Goal: Register for event/course

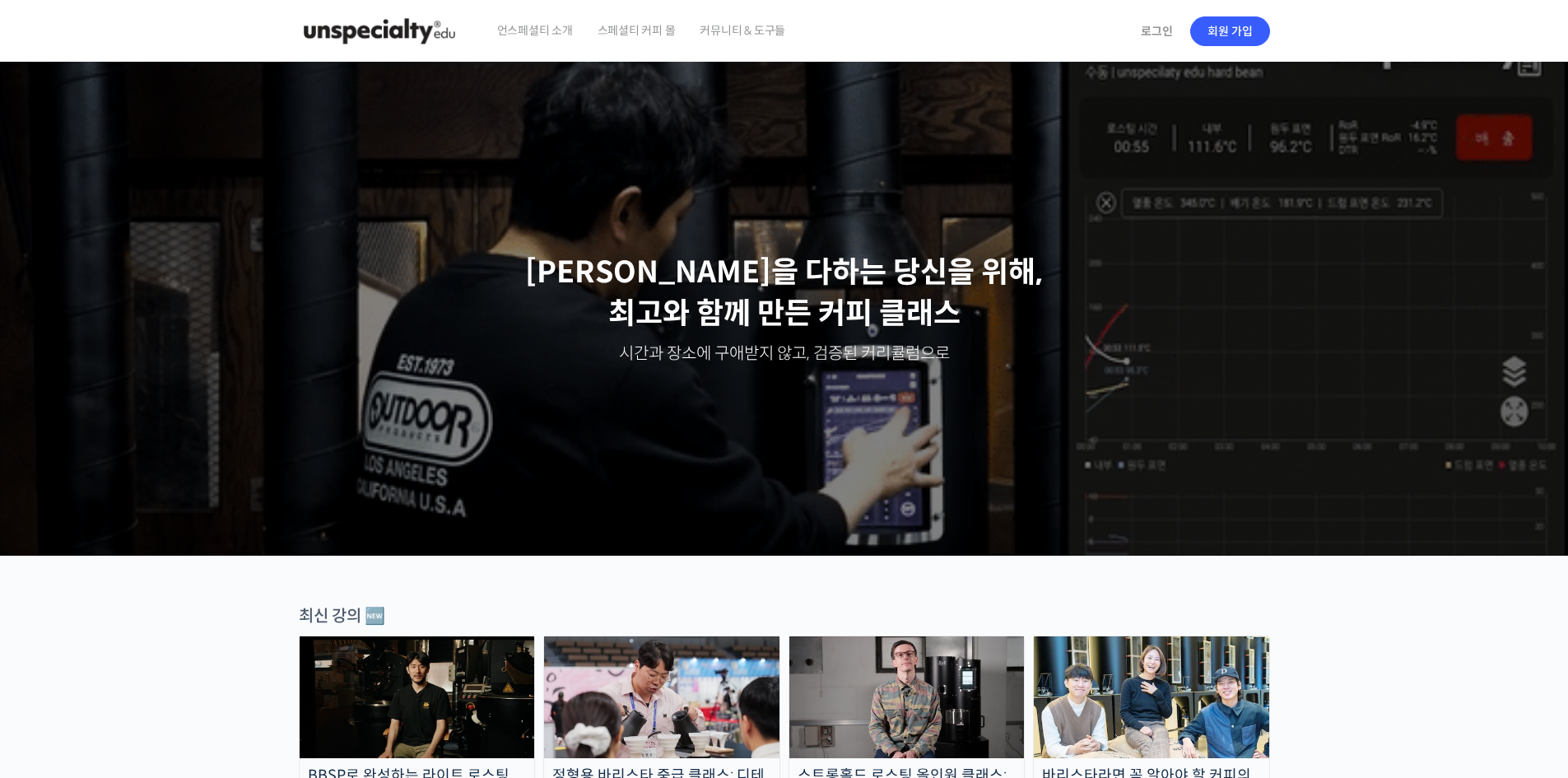
click at [606, 22] on span "스페셜티 커피 몰" at bounding box center [637, 31] width 78 height 63
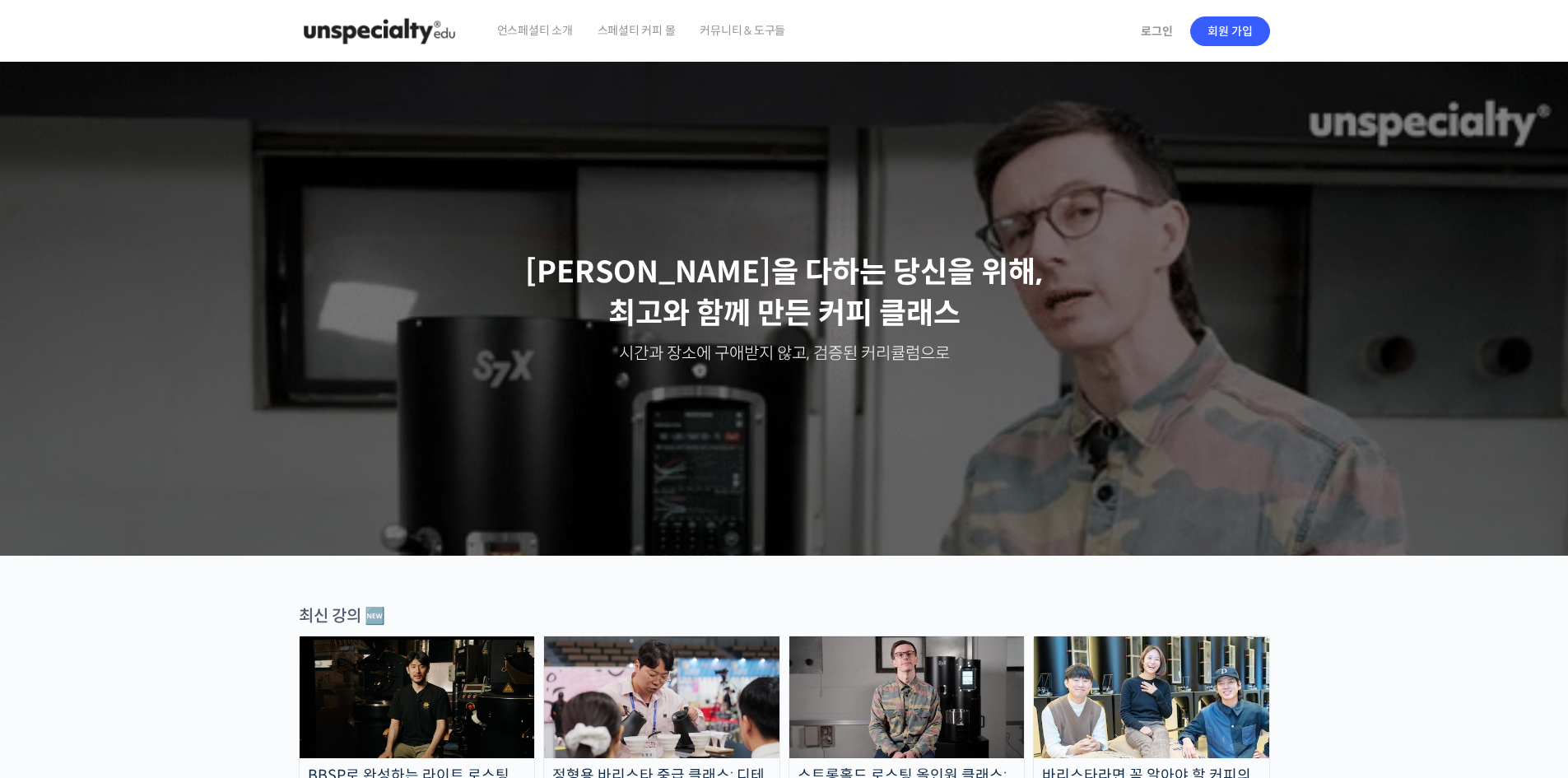
click at [737, 41] on span "커뮤니티 & 도구들" at bounding box center [743, 31] width 86 height 63
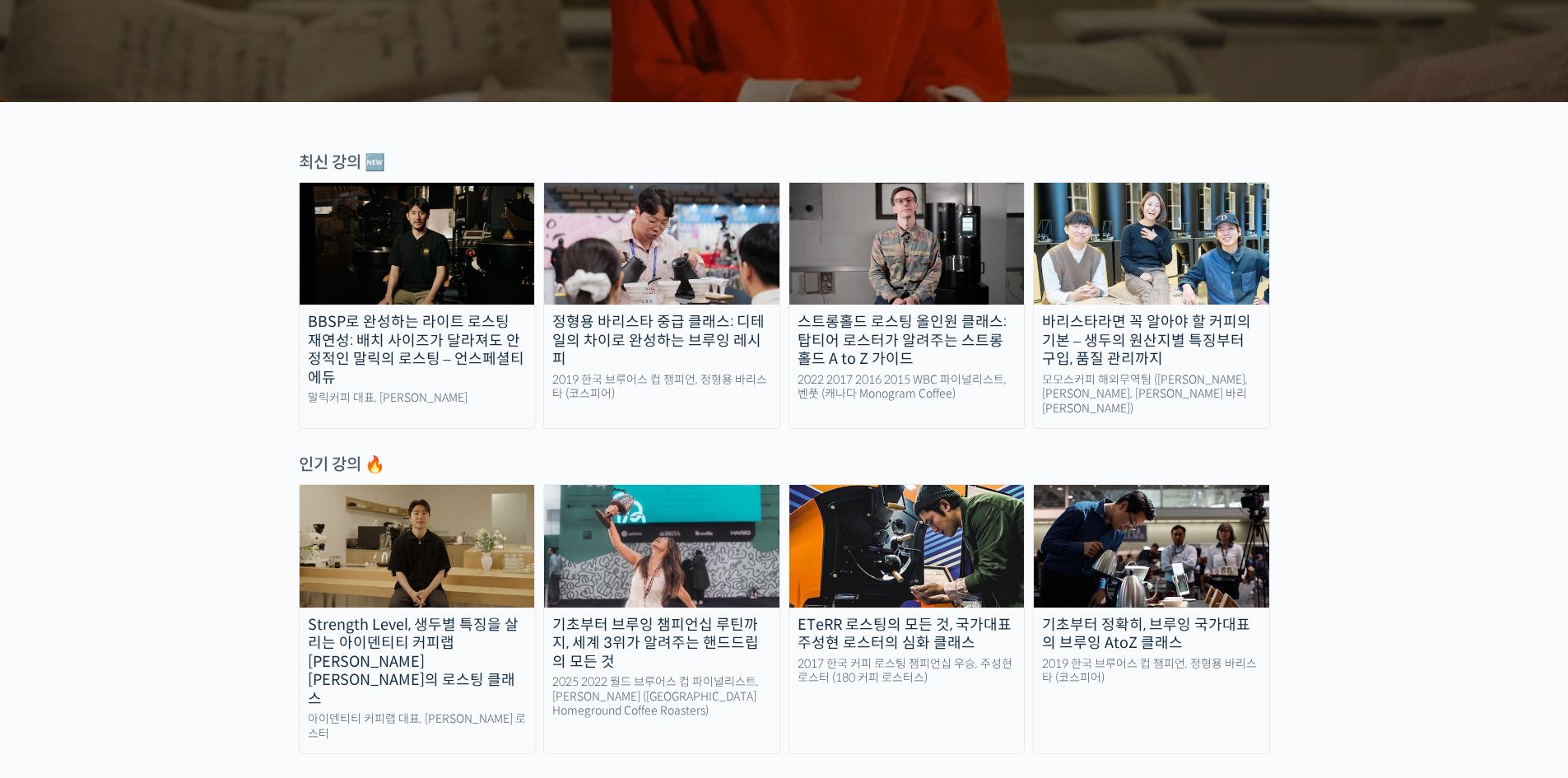
scroll to position [659, 0]
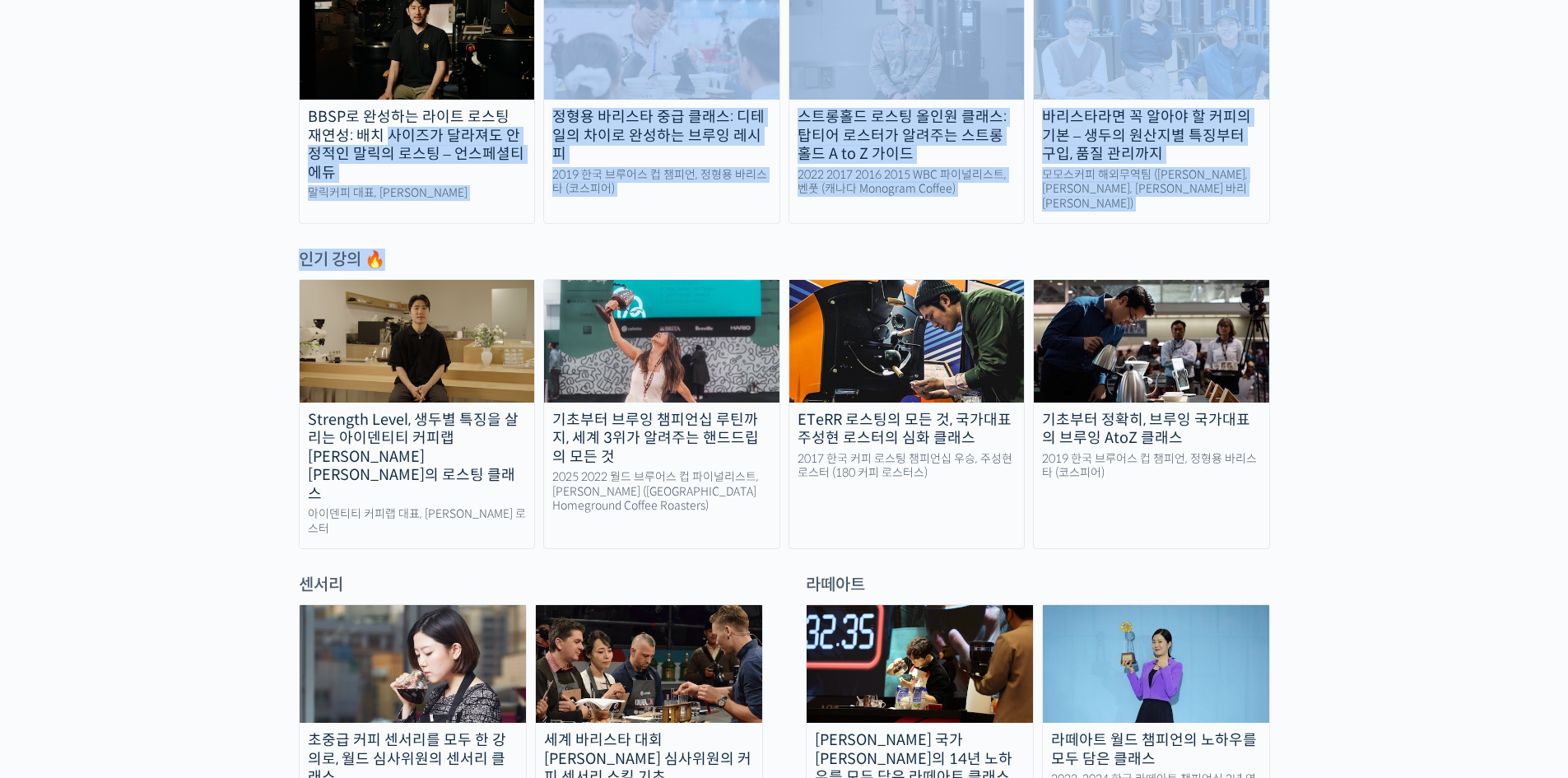
drag, startPoint x: 229, startPoint y: 154, endPoint x: 138, endPoint y: 390, distance: 252.9
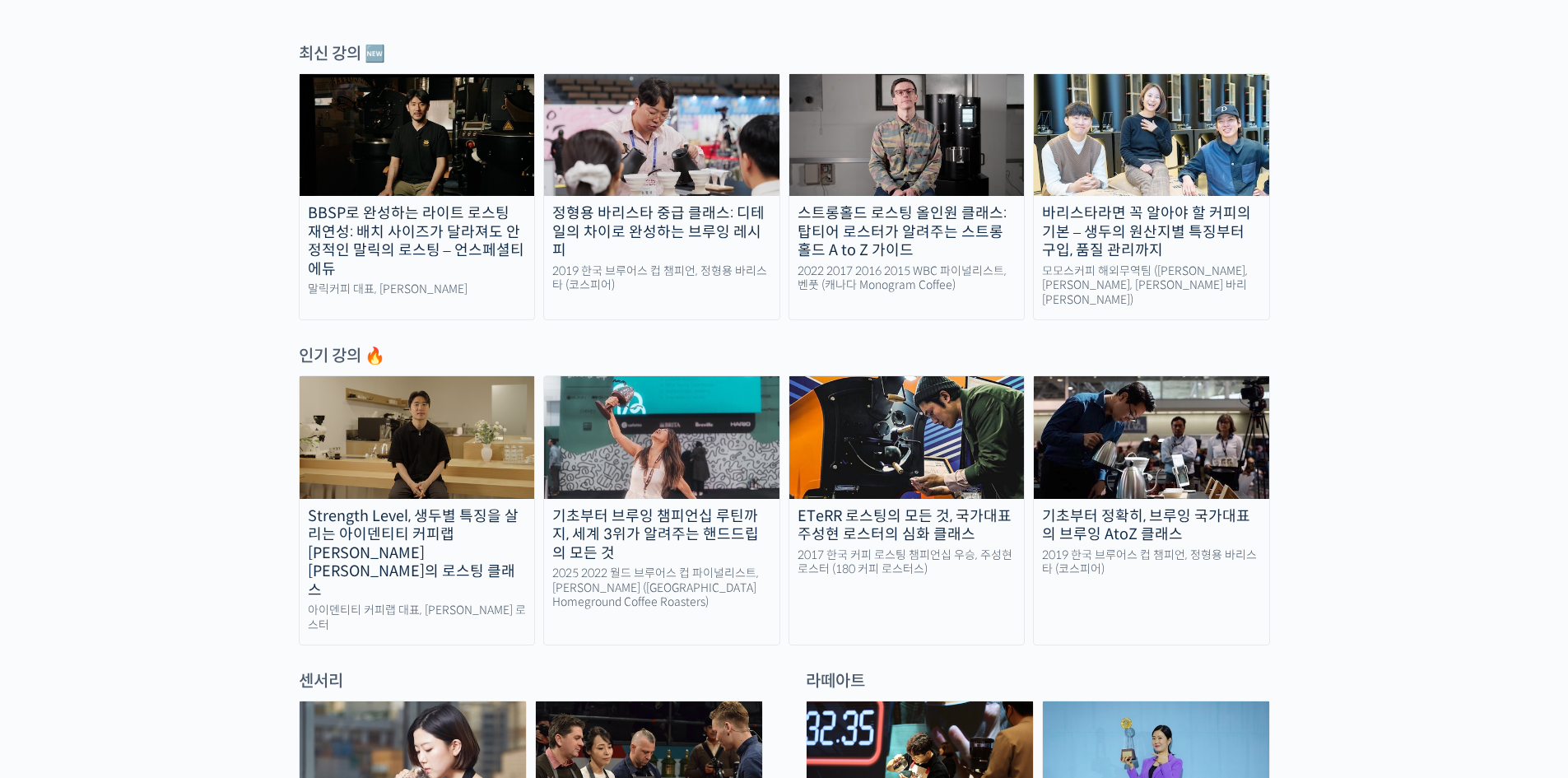
scroll to position [494, 0]
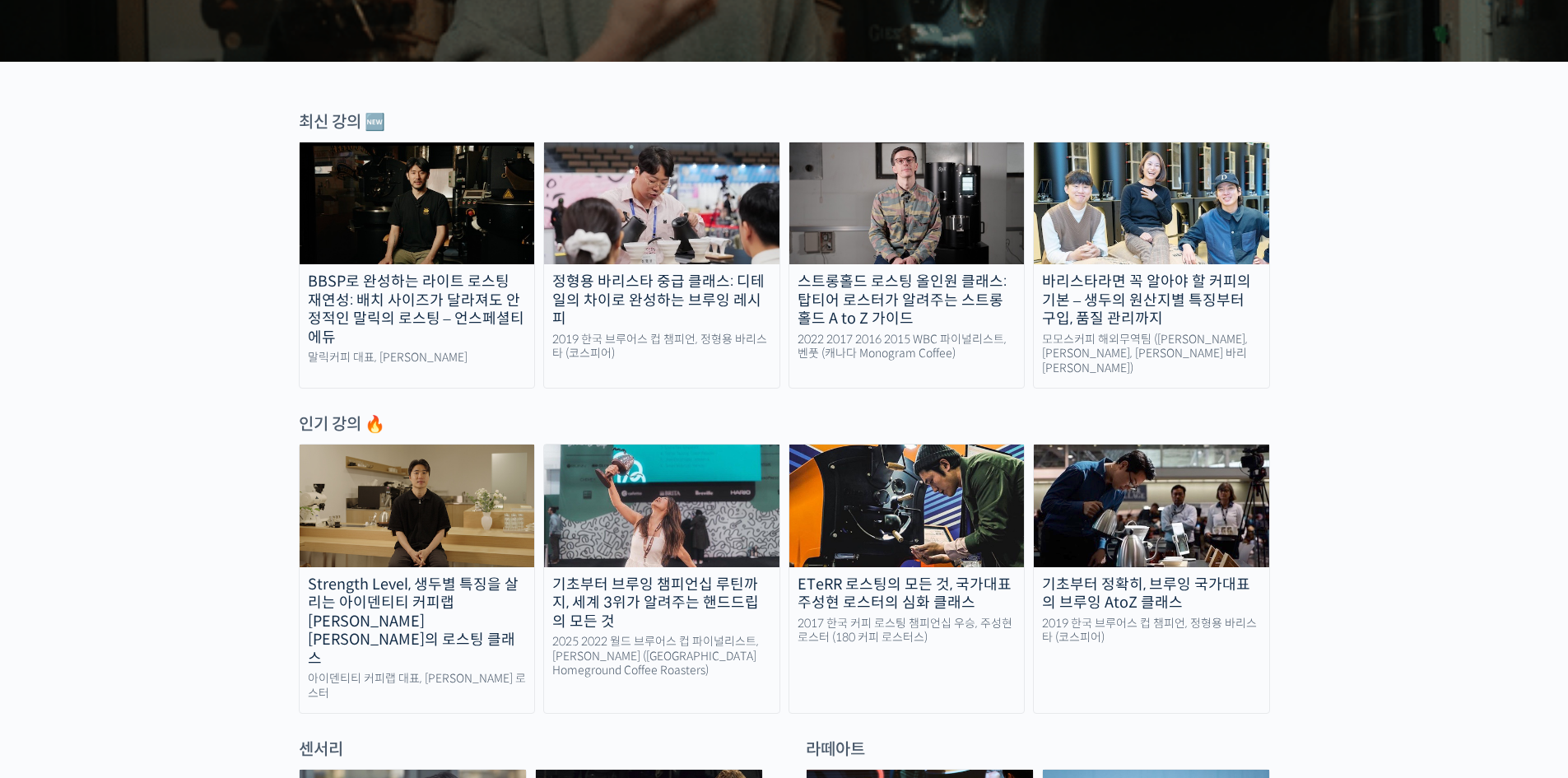
drag, startPoint x: 281, startPoint y: 301, endPoint x: 336, endPoint y: 334, distance: 64.1
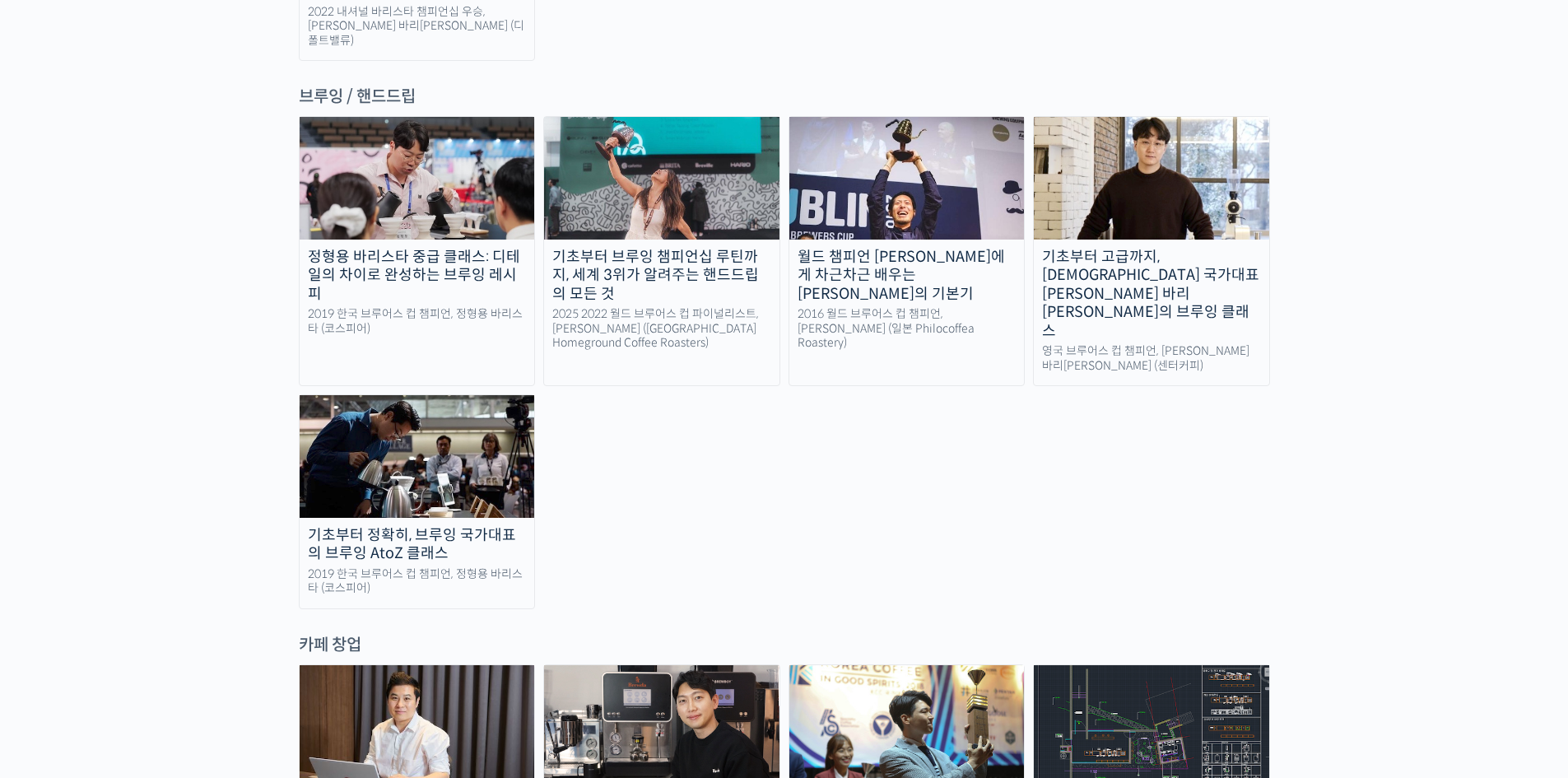
scroll to position [2387, 0]
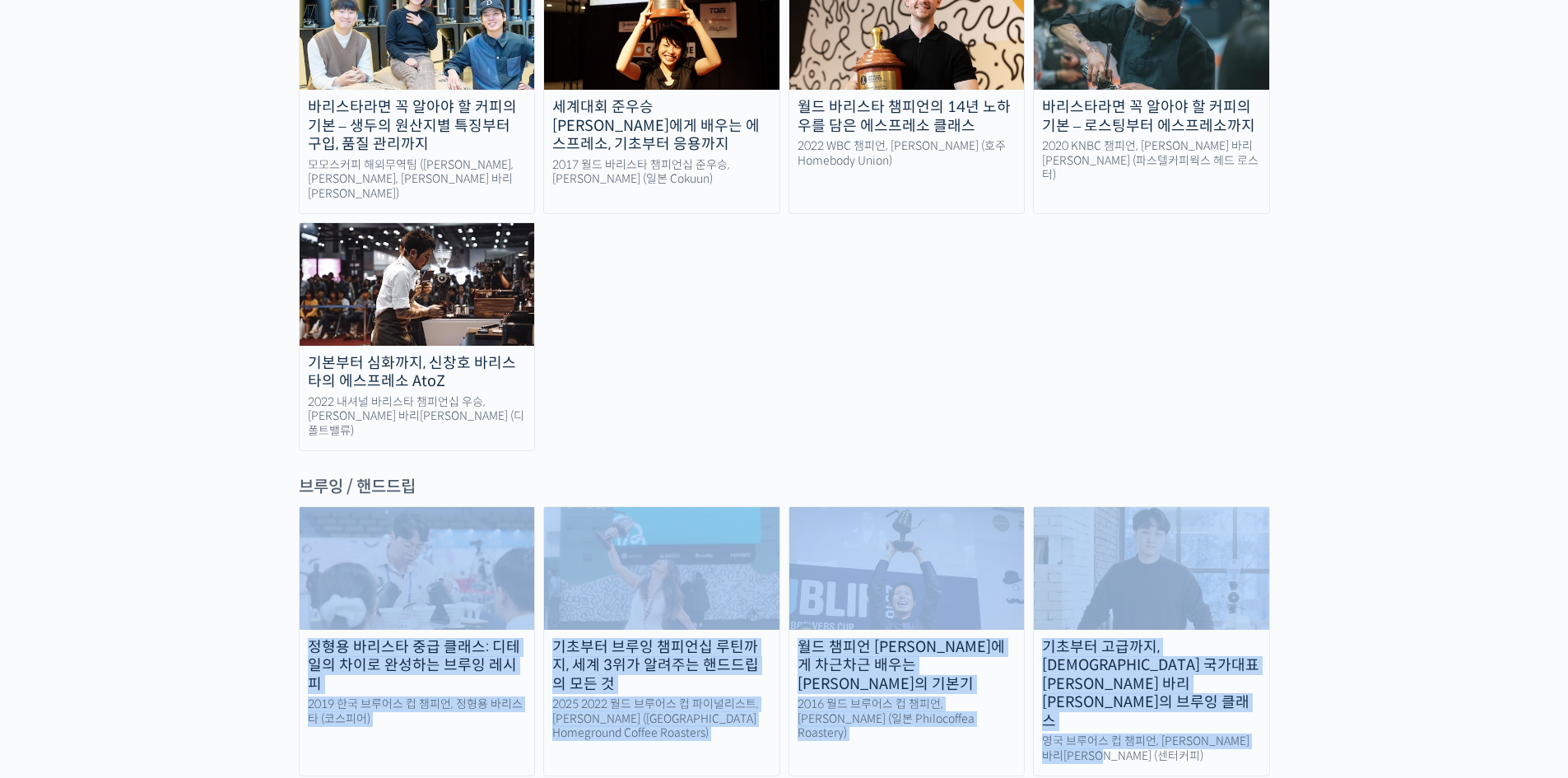
drag, startPoint x: 226, startPoint y: 367, endPoint x: 1153, endPoint y: 640, distance: 966.4
click at [1153, 640] on div "랜딩 페이지 [PERSON_NAME]을 다하는 당신을 위해, 최고와 함께 만든 커피 클래스 시간과 장소에 구애받지 않고, 검증된 커리큘럼으로 …" at bounding box center [784, 732] width 1568 height 6112
click at [1153, 640] on div "정형용 바리스타 중급 클래스: 디테일의 차이로 완성하는 브루잉 레시피 2019 한국 브루어스 컵 챔피언, 정형용 바리스타 (코스피어) 기초부터…" at bounding box center [784, 751] width 971 height 492
drag, startPoint x: 1190, startPoint y: 636, endPoint x: 246, endPoint y: 454, distance: 961.4
click at [283, 457] on div "랜딩 페이지 [PERSON_NAME]을 다하는 당신을 위해, 최고와 함께 만든 커피 클래스 시간과 장소에 구애받지 않고, 검증된 커리큘럼으로 …" at bounding box center [784, 732] width 1568 height 6112
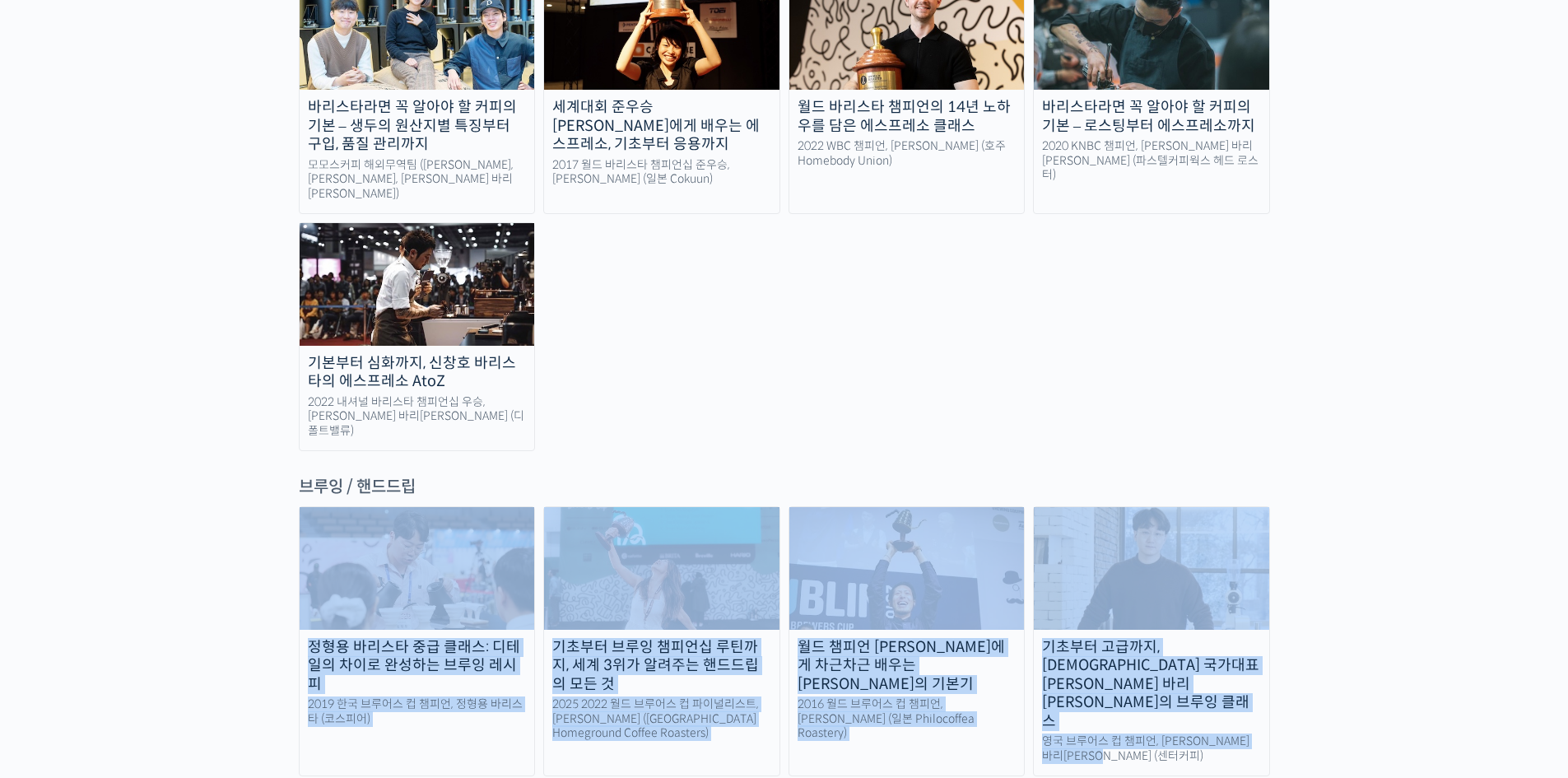
click at [182, 455] on div "랜딩 페이지 [PERSON_NAME]을 다하는 당신을 위해, 최고와 함께 만든 커피 클래스 시간과 장소에 구애받지 않고, 검증된 커리큘럼으로 …" at bounding box center [784, 732] width 1568 height 6112
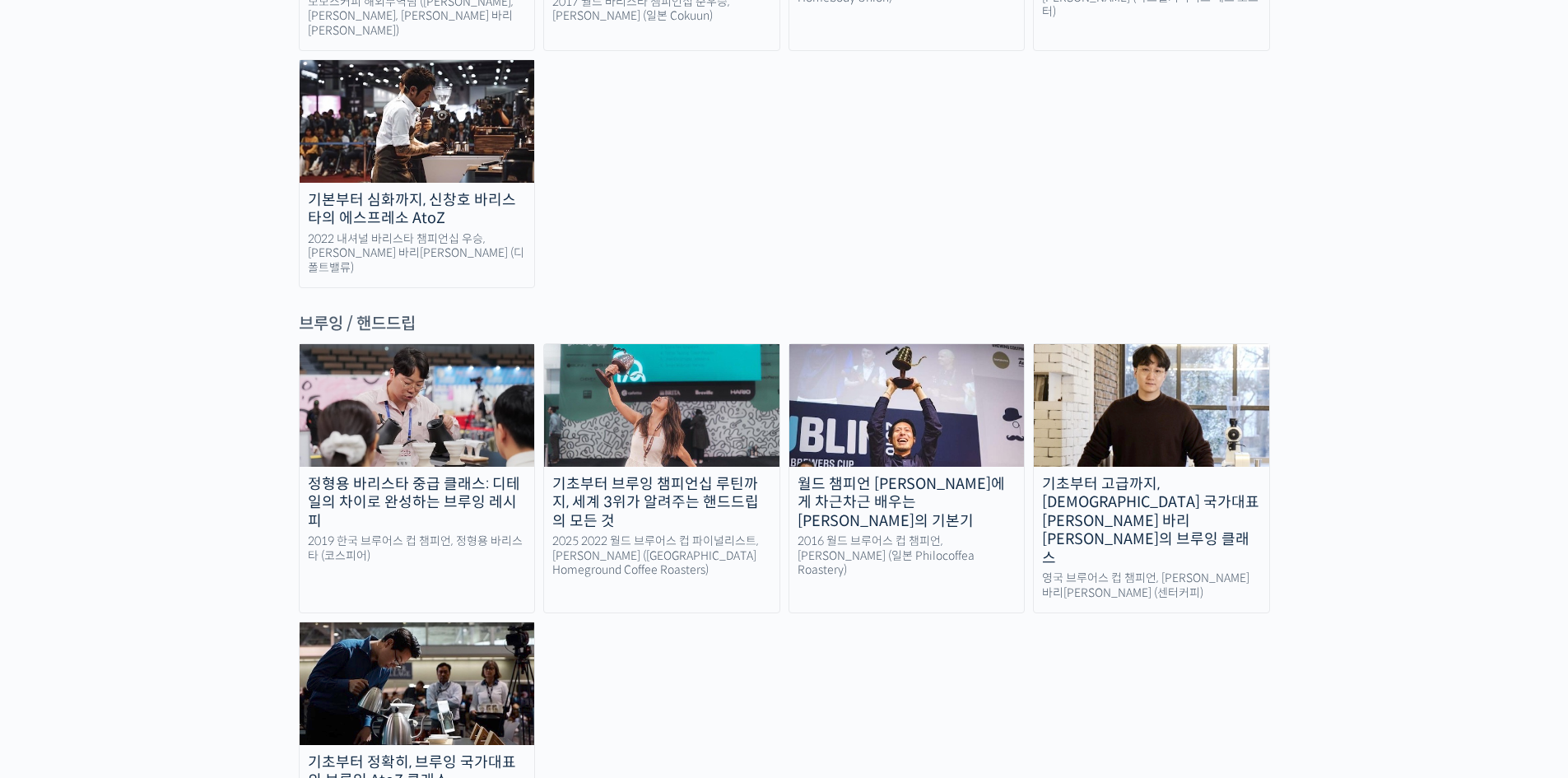
scroll to position [2551, 0]
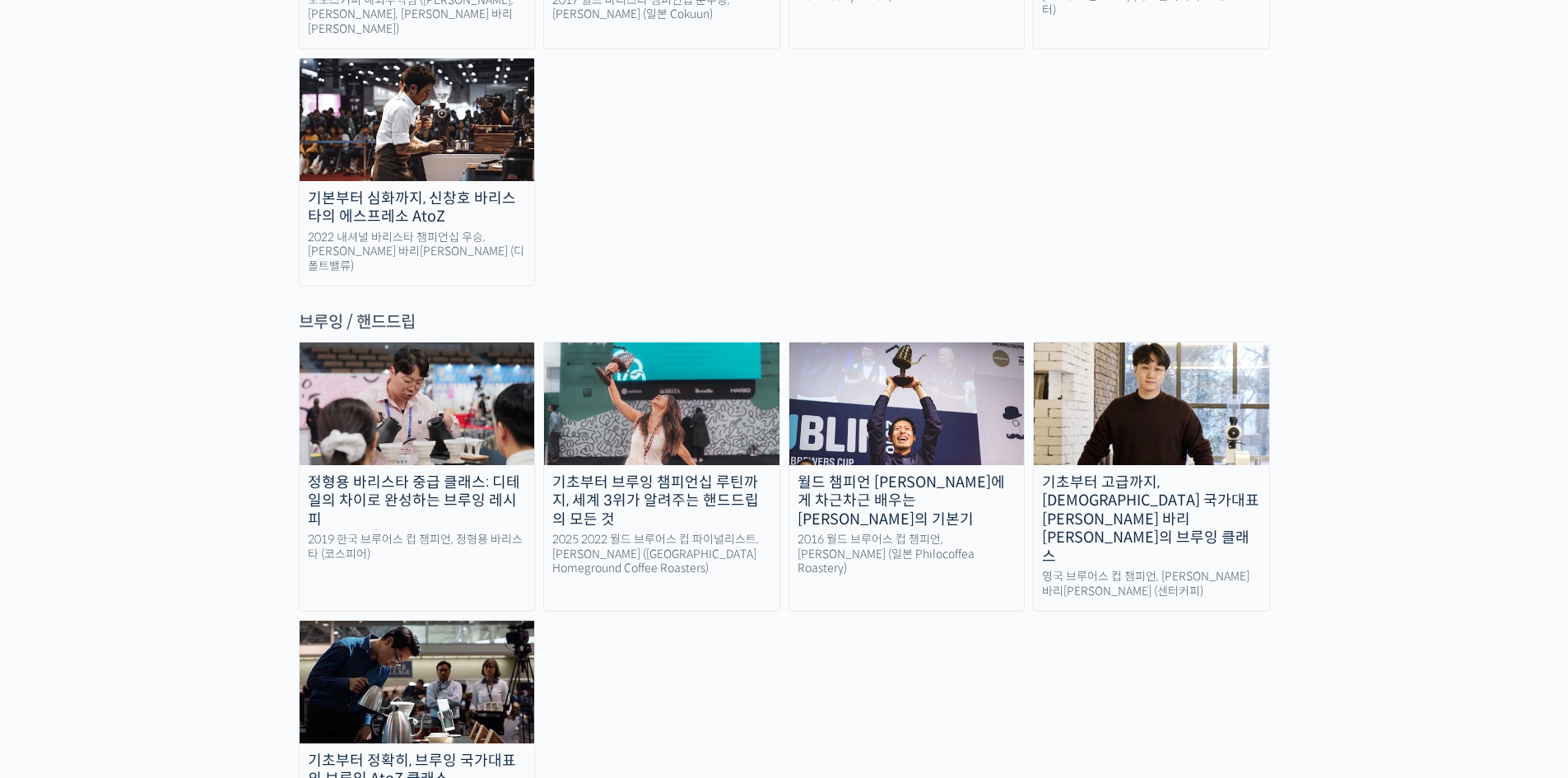
drag, startPoint x: 683, startPoint y: 605, endPoint x: 127, endPoint y: 358, distance: 608.4
click at [127, 358] on div "랜딩 페이지 [PERSON_NAME]을 다하는 당신을 위해, 최고와 함께 만든 커피 클래스 시간과 장소에 구애받지 않고, 검증된 커리큘럼으로 …" at bounding box center [784, 567] width 1568 height 6112
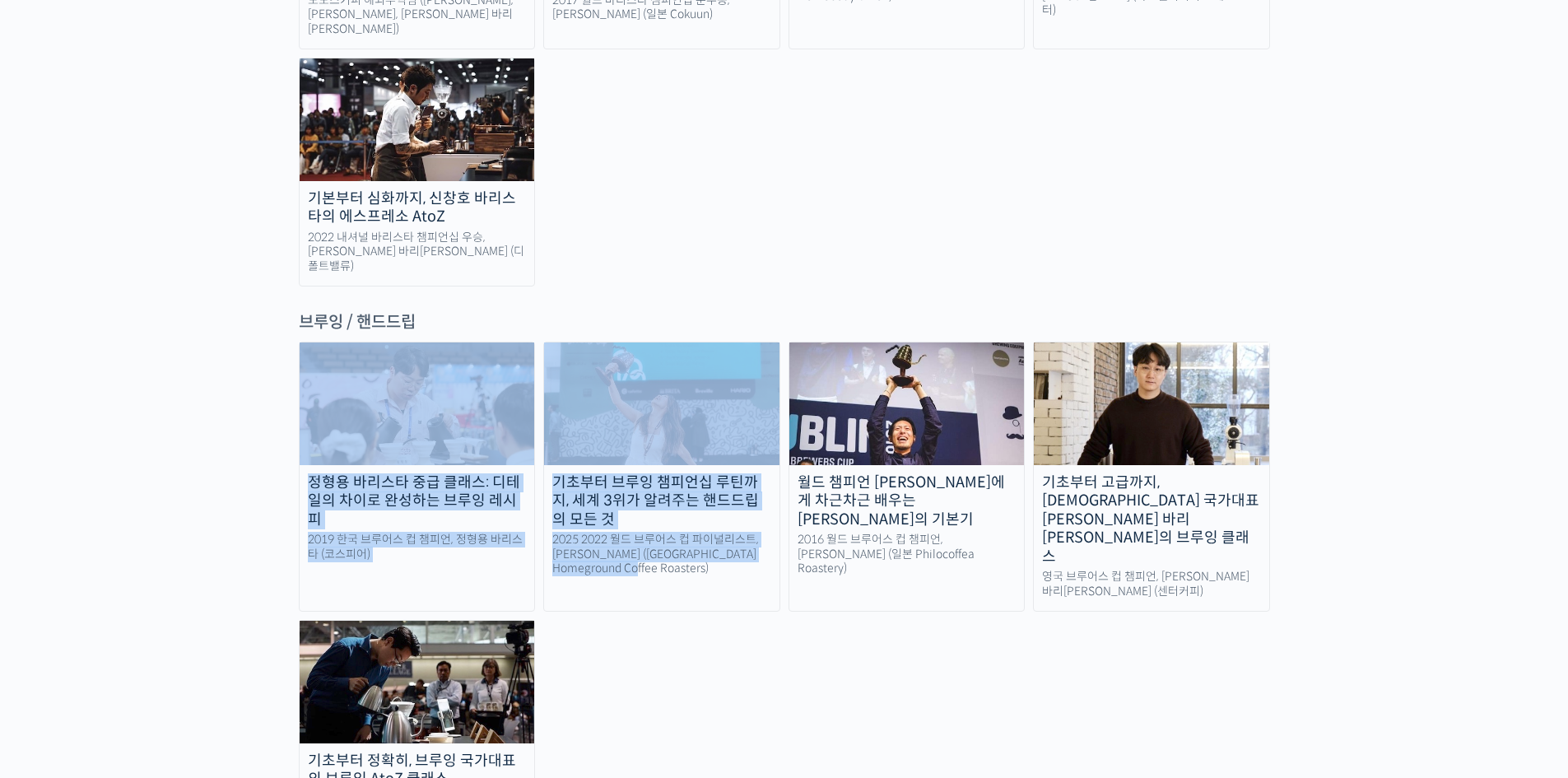
drag, startPoint x: 149, startPoint y: 298, endPoint x: 736, endPoint y: 576, distance: 649.5
click at [736, 576] on div "랜딩 페이지 [PERSON_NAME]을 다하는 당신을 위해, 최고와 함께 만든 커피 클래스 시간과 장소에 구애받지 않고, 검증된 커리큘럼으로 …" at bounding box center [784, 567] width 1568 height 6112
click at [736, 576] on div "정형용 바리스타 중급 클래스: 디테일의 차이로 완성하는 브루잉 레시피 2019 한국 브루어스 컵 챔피언, 정형용 바리스타 (코스피어) 기초부터…" at bounding box center [784, 587] width 971 height 492
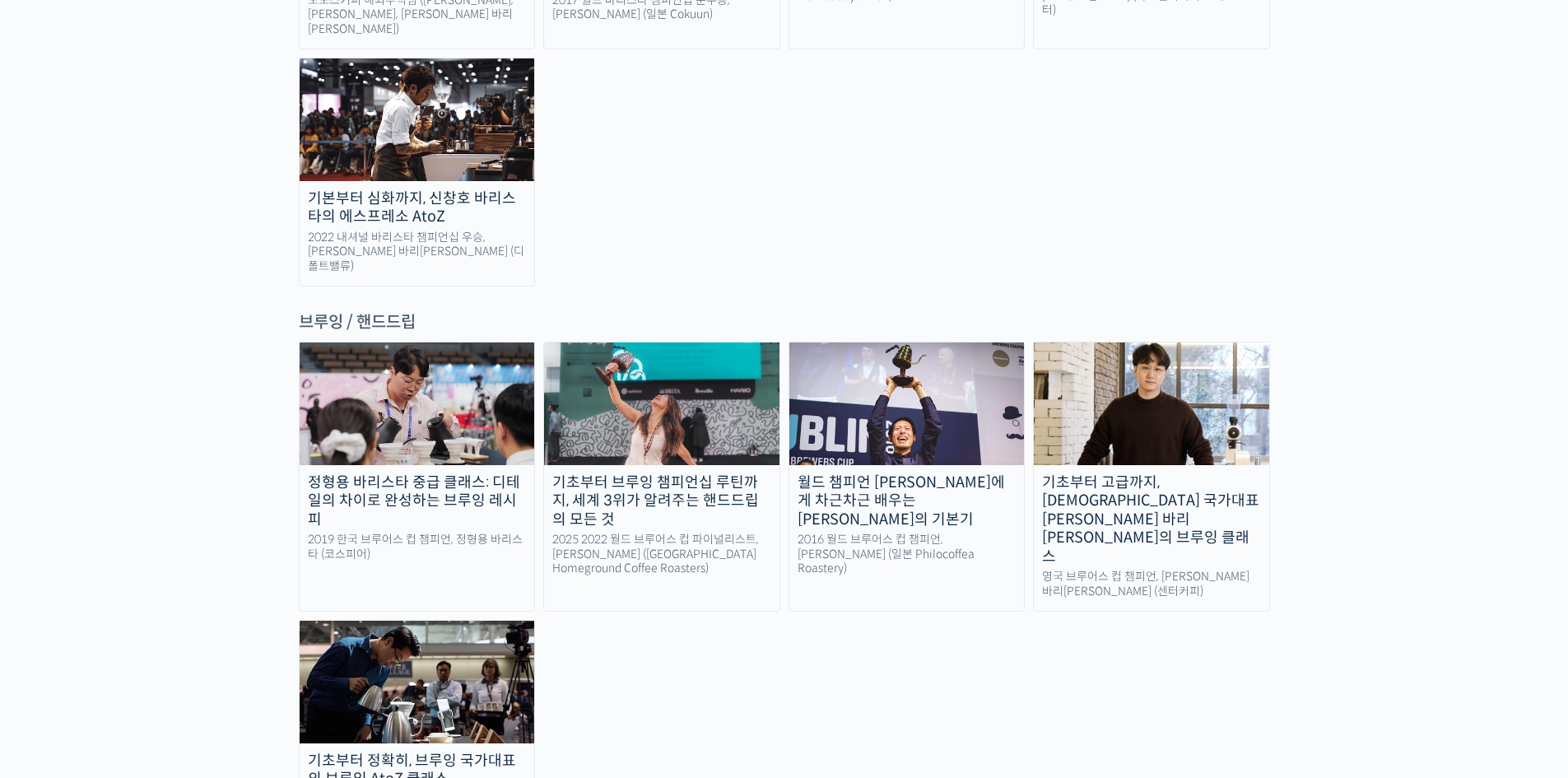
click at [510, 620] on img at bounding box center [417, 682] width 236 height 122
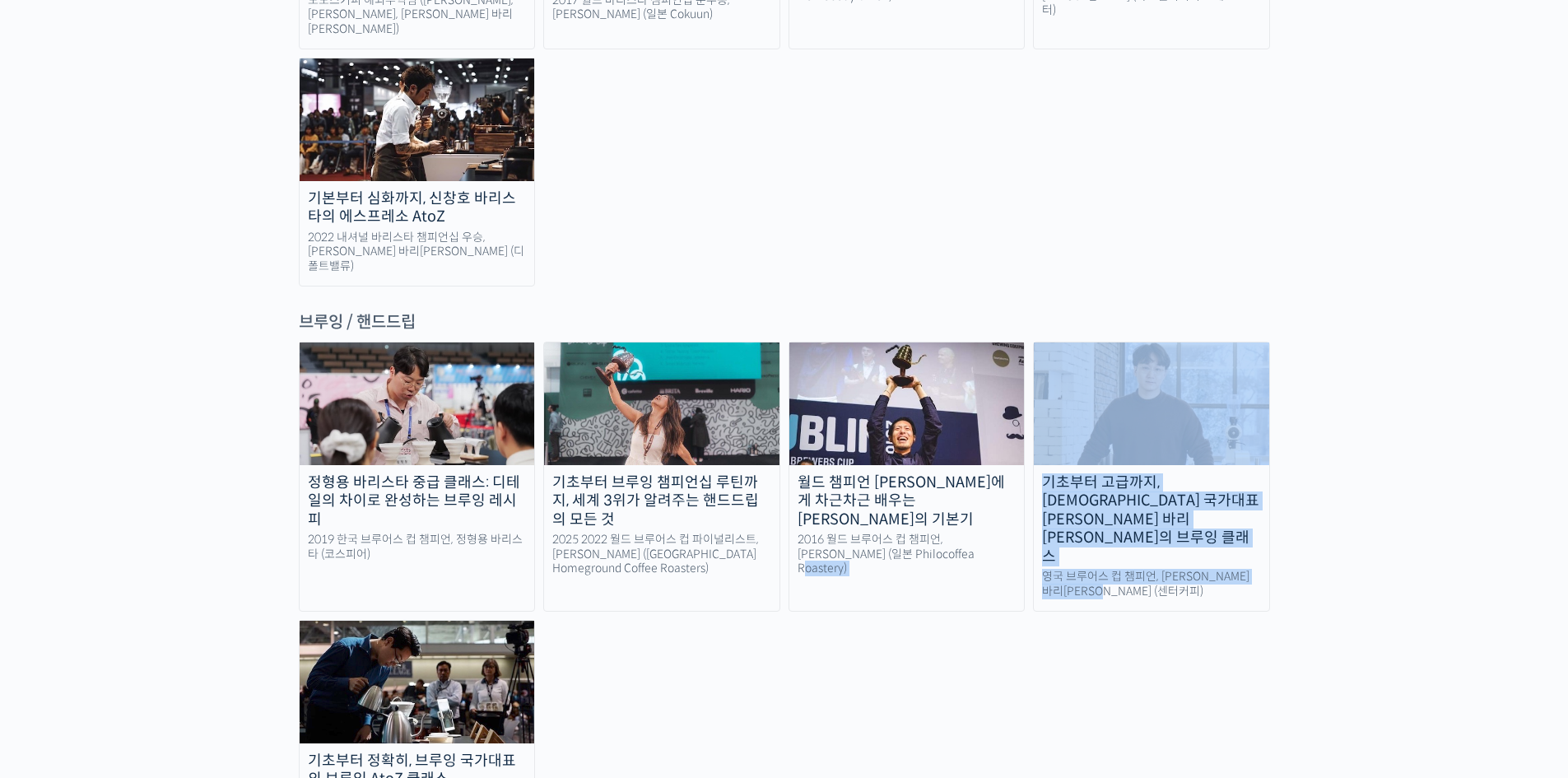
drag, startPoint x: 1080, startPoint y: 505, endPoint x: 890, endPoint y: 553, distance: 196.0
click at [890, 553] on div "정형용 바리스타 중급 클래스: 디테일의 차이로 완성하는 브루잉 레시피 2019 한국 브루어스 컵 챔피언, 정형용 바리스타 (코스피어) 기초부터…" at bounding box center [784, 587] width 971 height 492
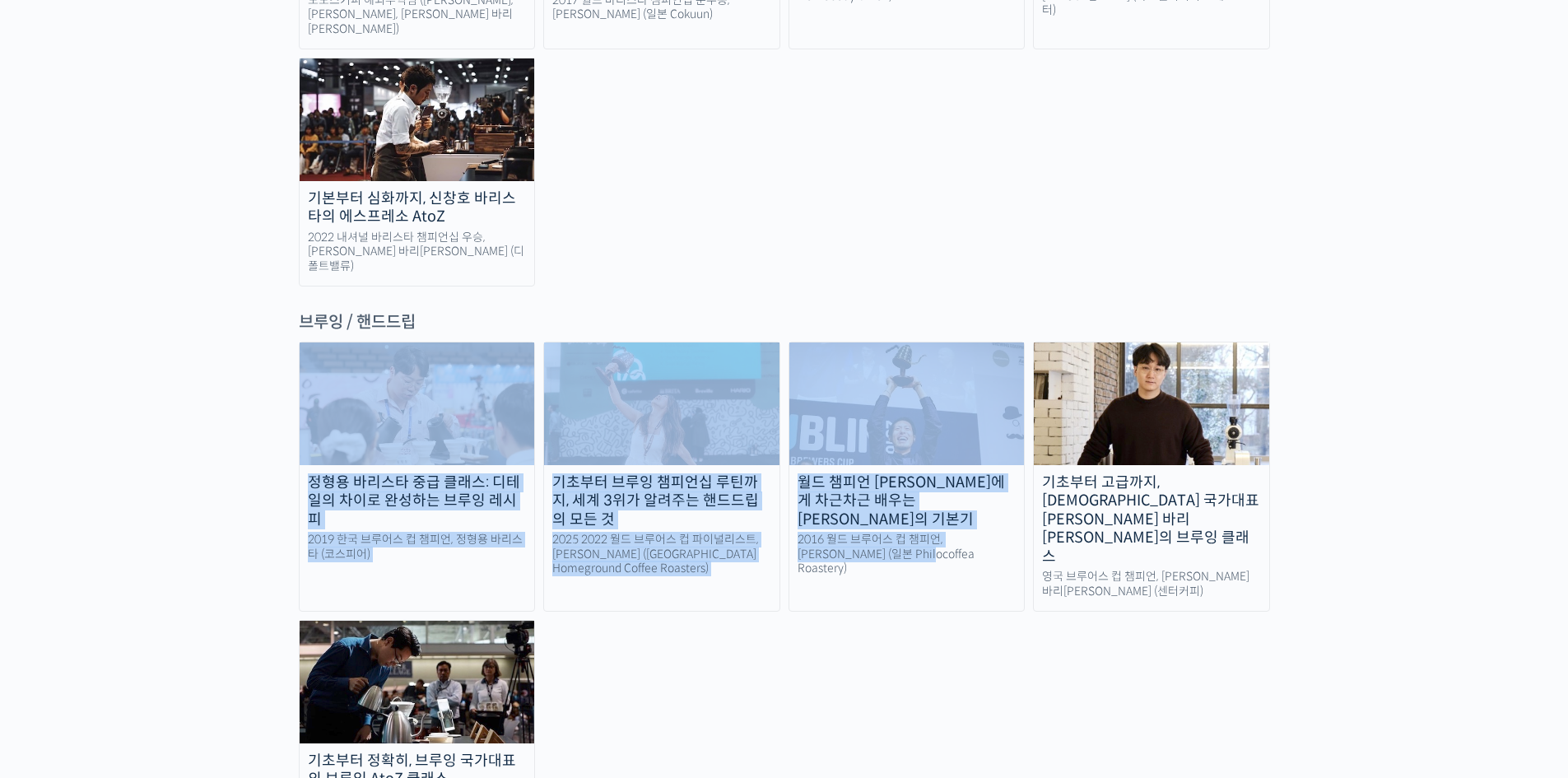
drag, startPoint x: 671, startPoint y: 432, endPoint x: 156, endPoint y: 288, distance: 534.8
click at [156, 288] on div "랜딩 페이지 [PERSON_NAME]을 다하는 당신을 위해, 최고와 함께 만든 커피 클래스 시간과 장소에 구애받지 않고, 검증된 커리큘럼으로 …" at bounding box center [784, 567] width 1568 height 6112
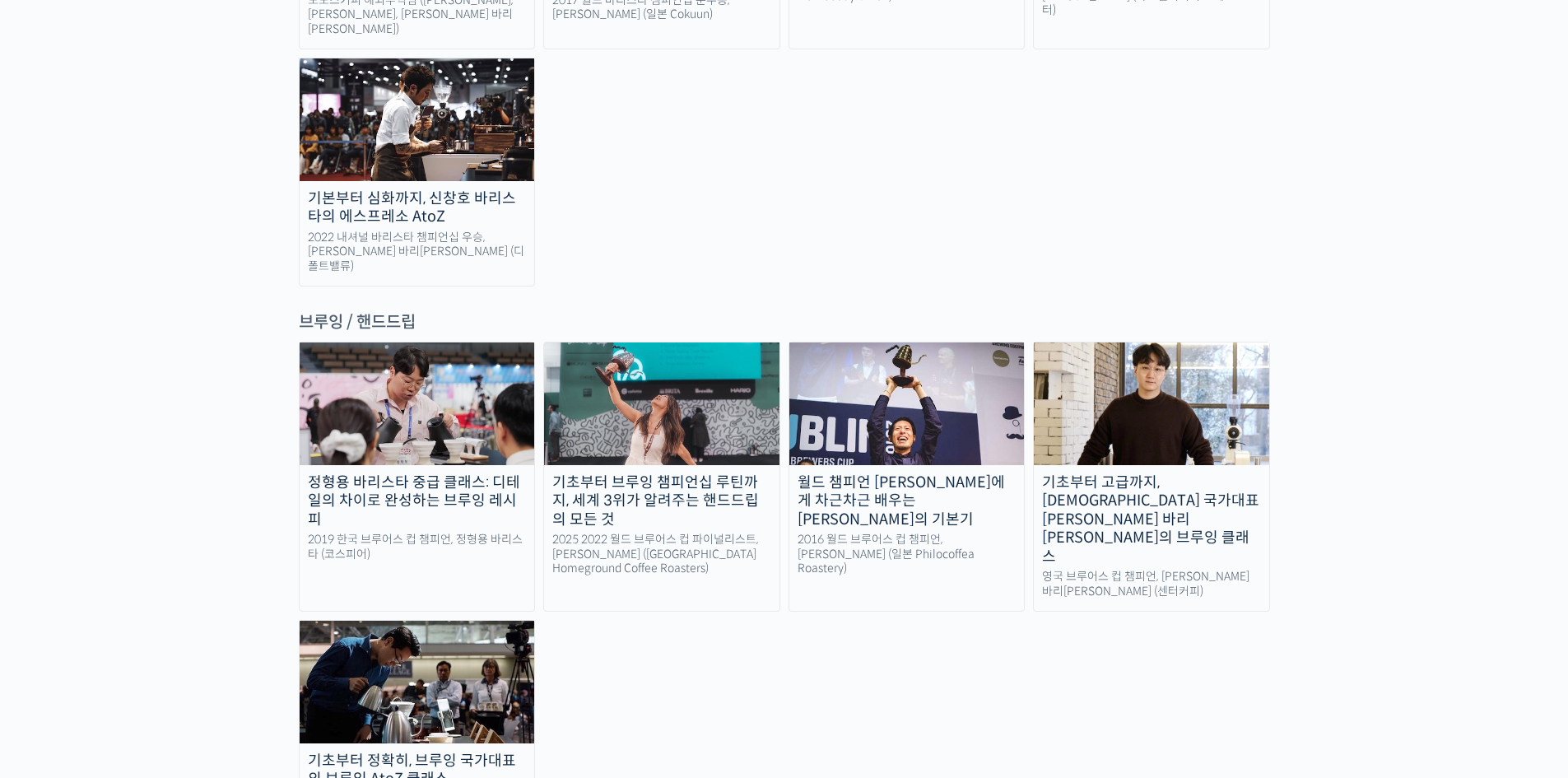
click at [454, 343] on img at bounding box center [417, 404] width 236 height 122
